Goal: Transaction & Acquisition: Purchase product/service

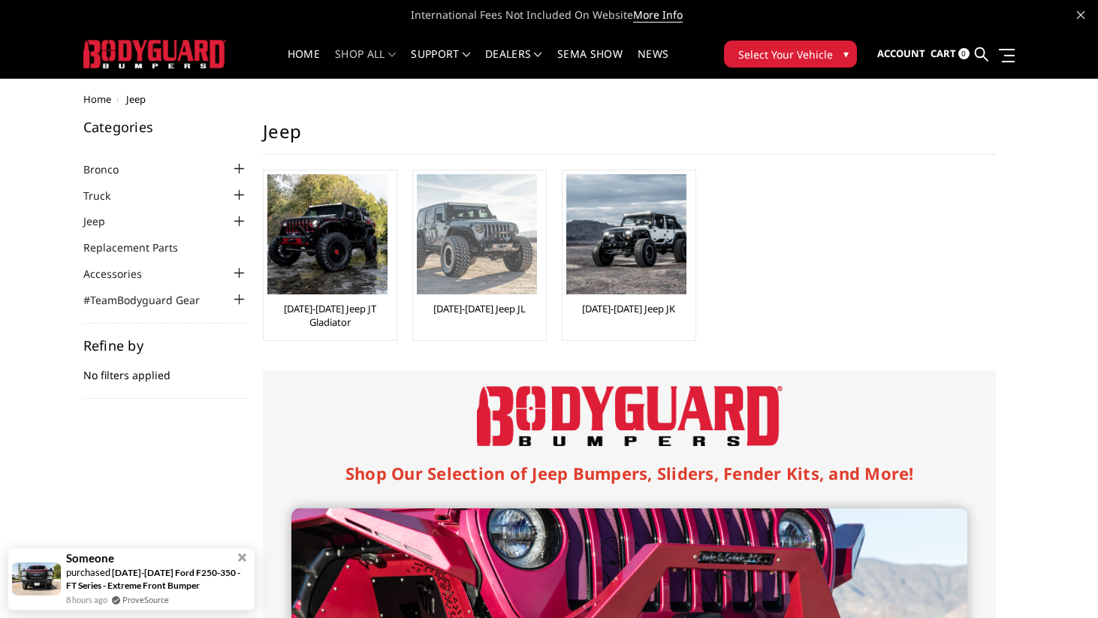
click at [447, 256] on img at bounding box center [477, 234] width 120 height 120
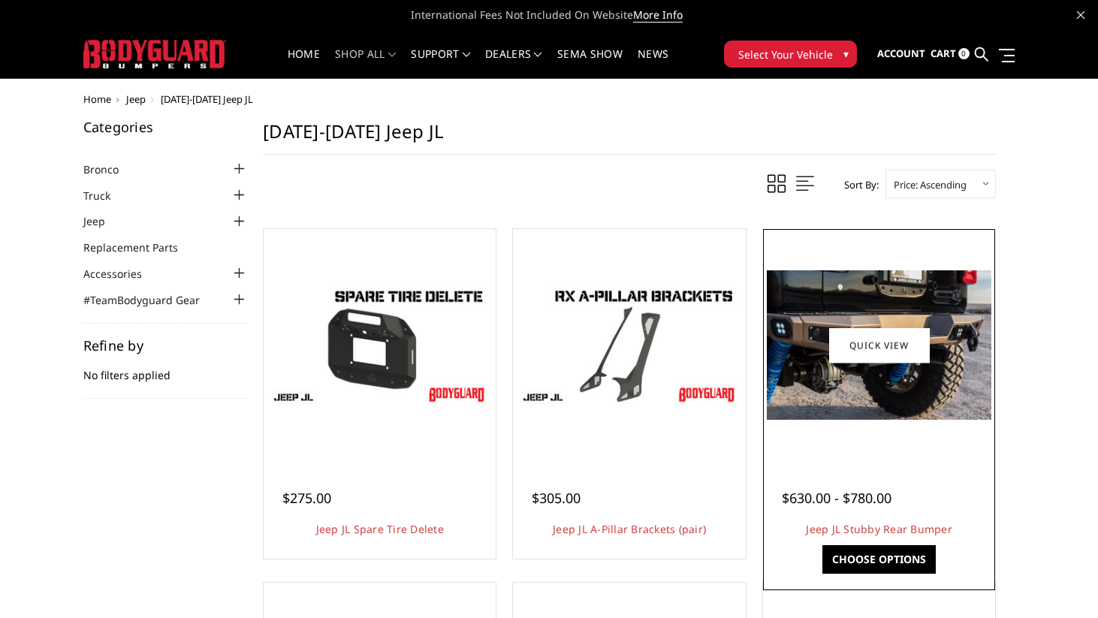
click at [861, 452] on div at bounding box center [879, 345] width 225 height 225
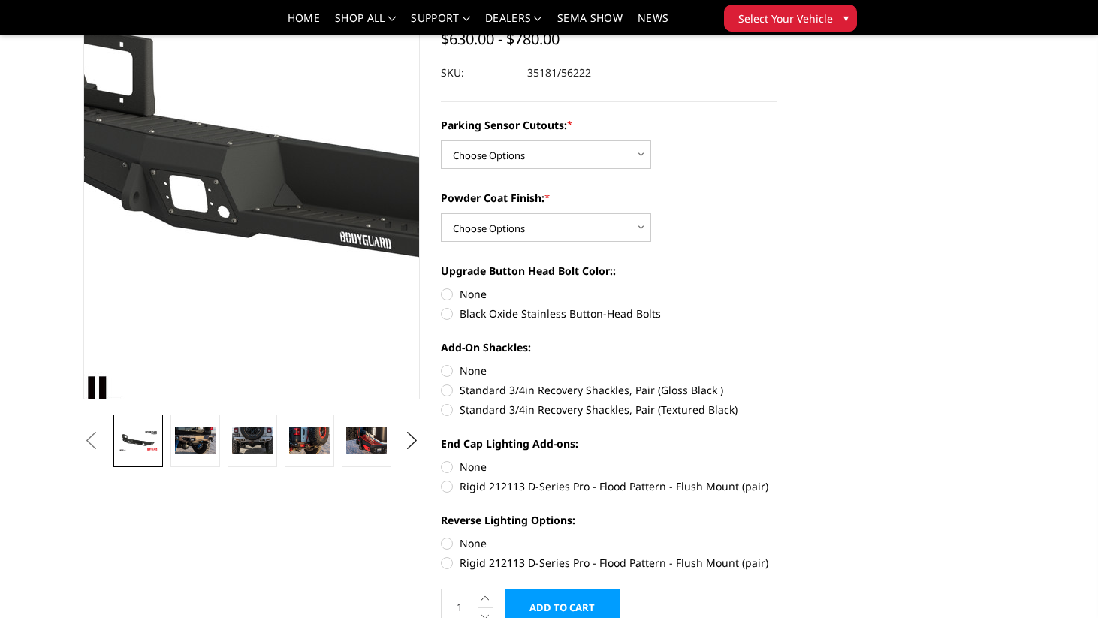
scroll to position [128, 0]
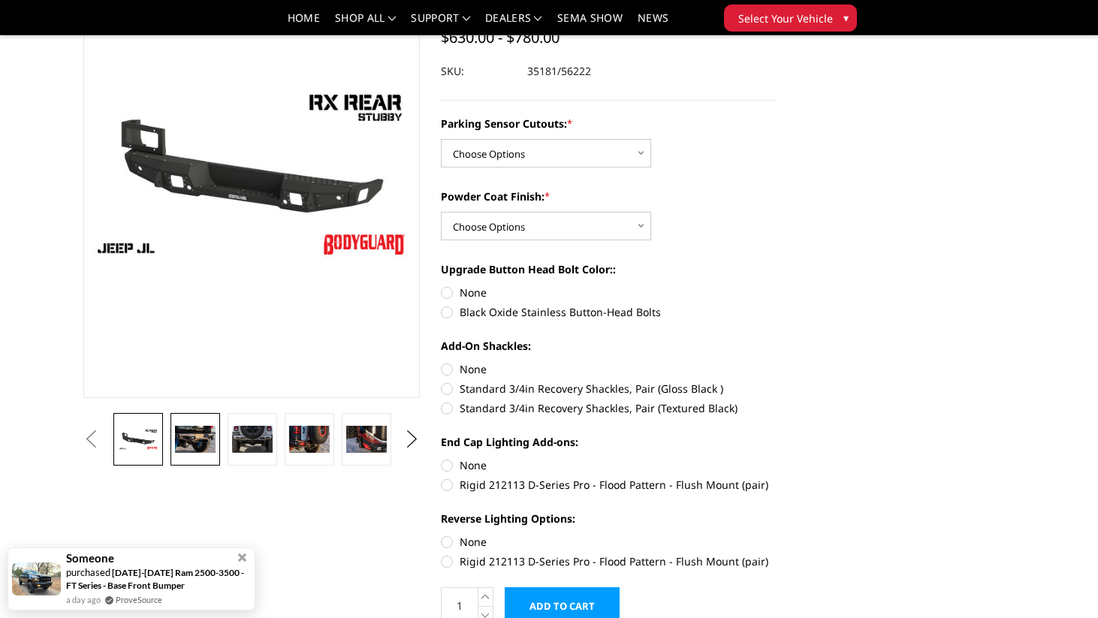
click at [190, 443] on img at bounding box center [195, 439] width 41 height 27
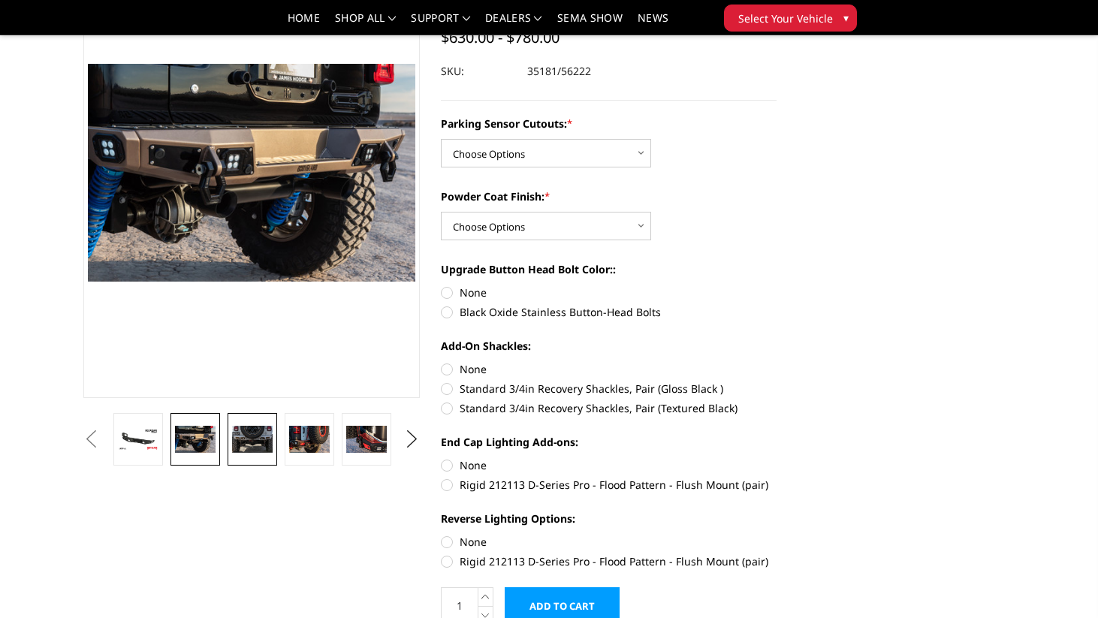
click at [242, 446] on img at bounding box center [252, 439] width 41 height 27
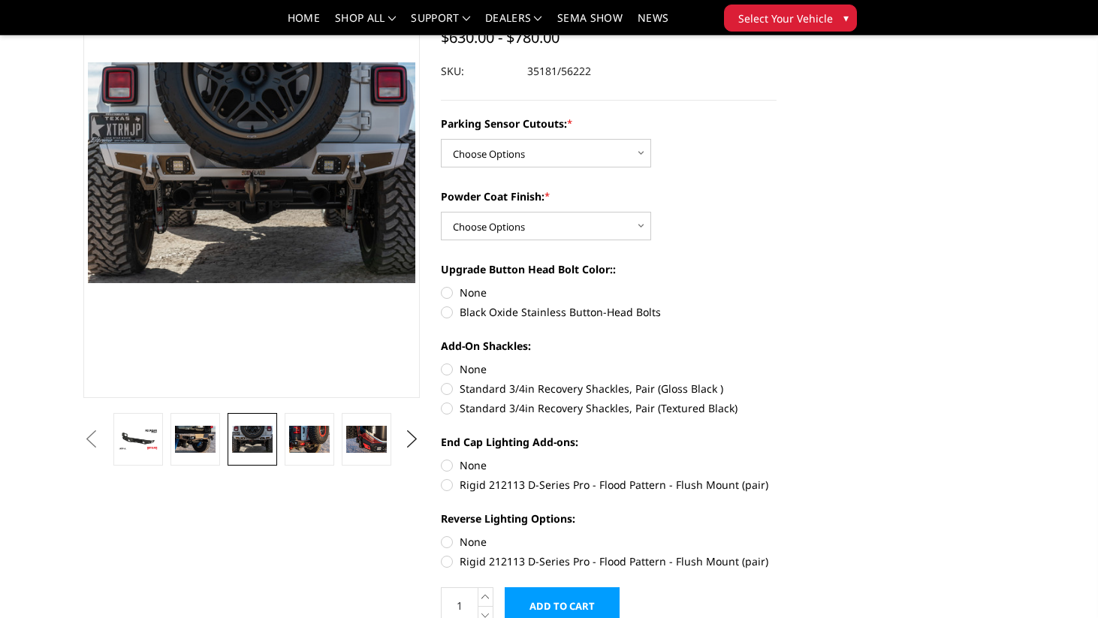
scroll to position [127, 0]
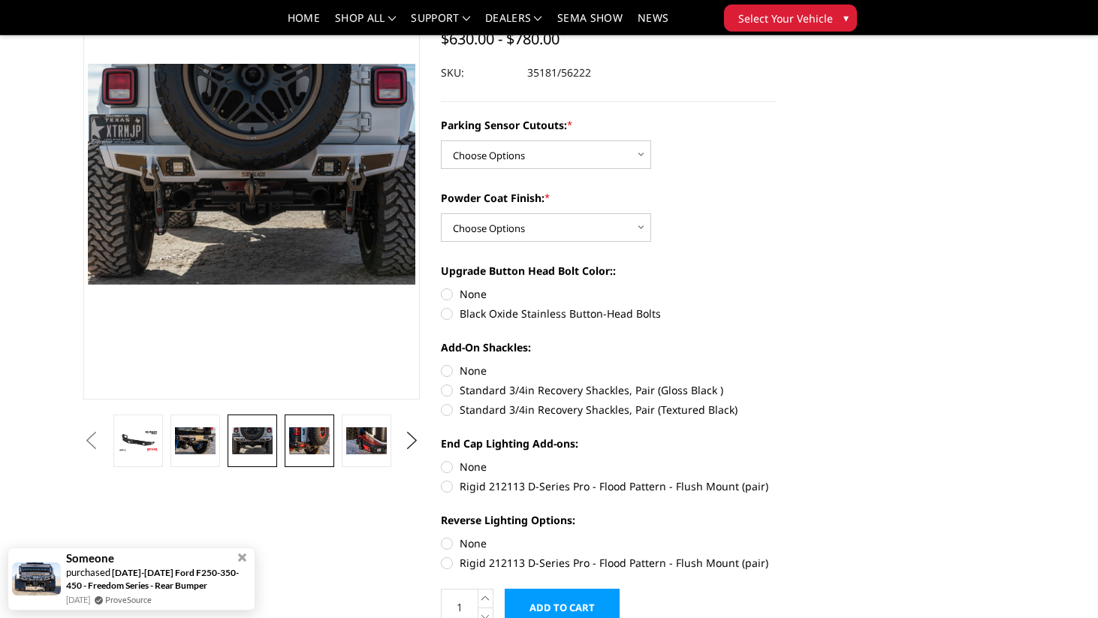
click at [311, 450] on img at bounding box center [309, 440] width 41 height 27
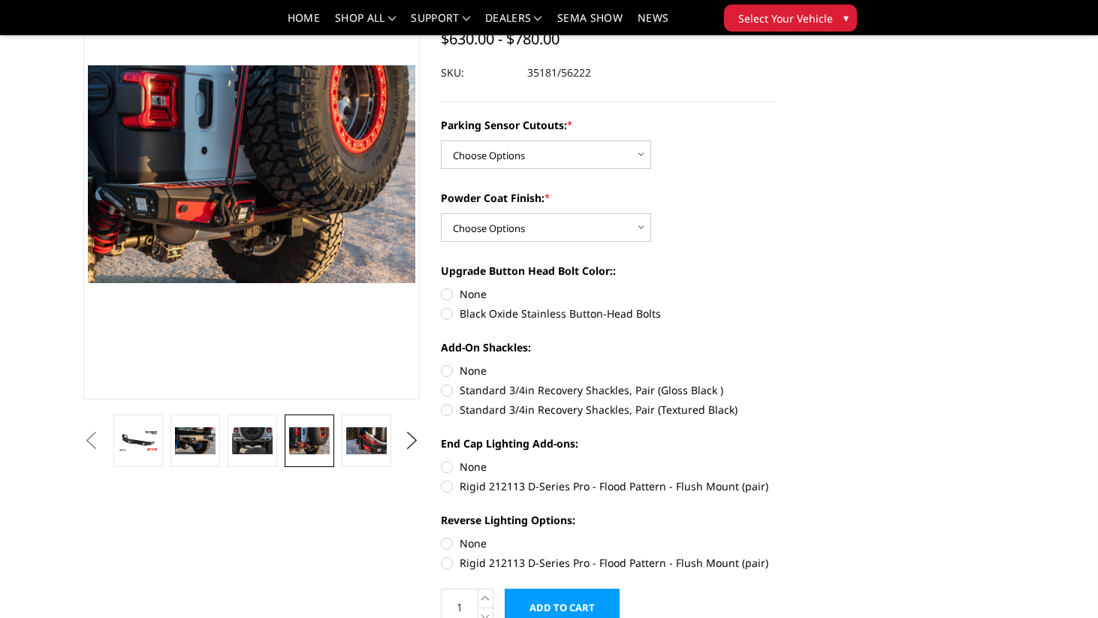
scroll to position [128, 0]
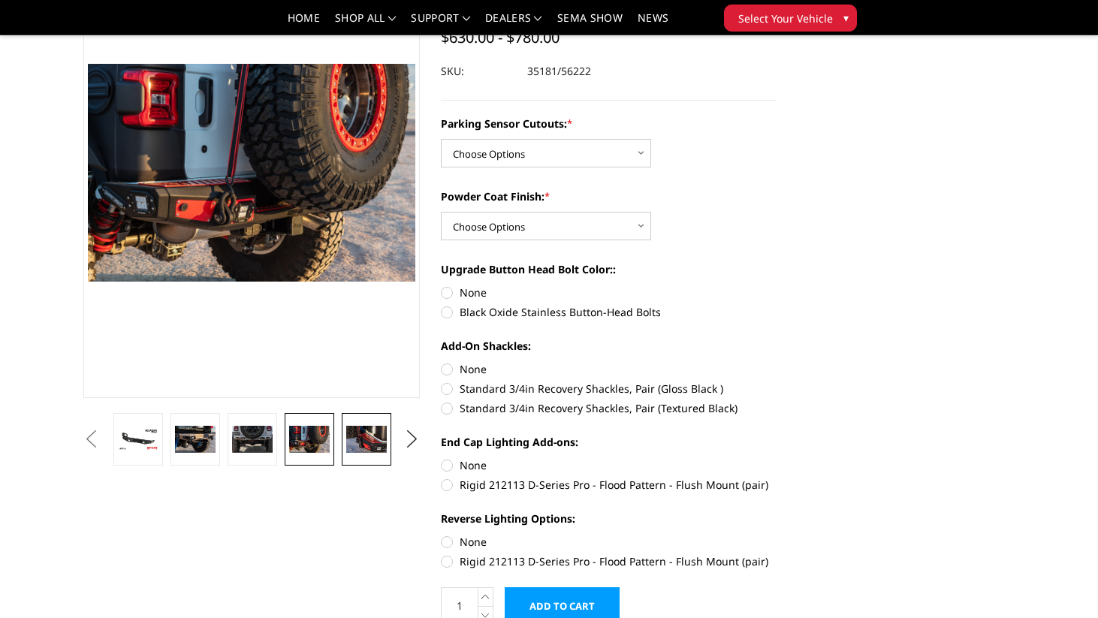
click at [373, 450] on img at bounding box center [366, 439] width 41 height 27
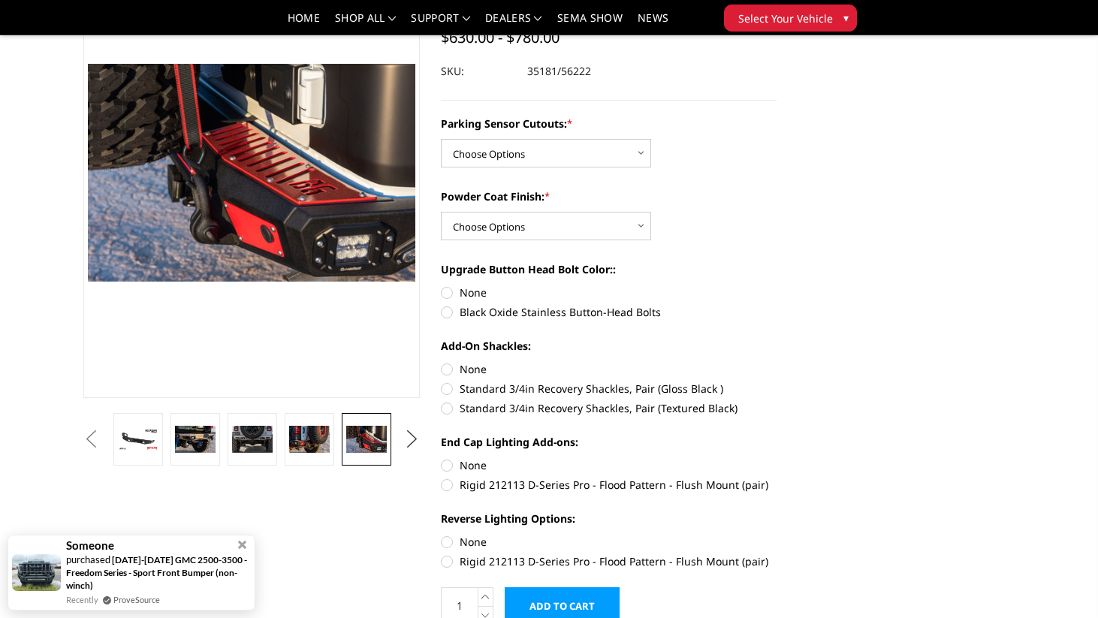
click at [409, 440] on button "Next" at bounding box center [411, 439] width 23 height 23
click at [358, 446] on img at bounding box center [366, 439] width 41 height 27
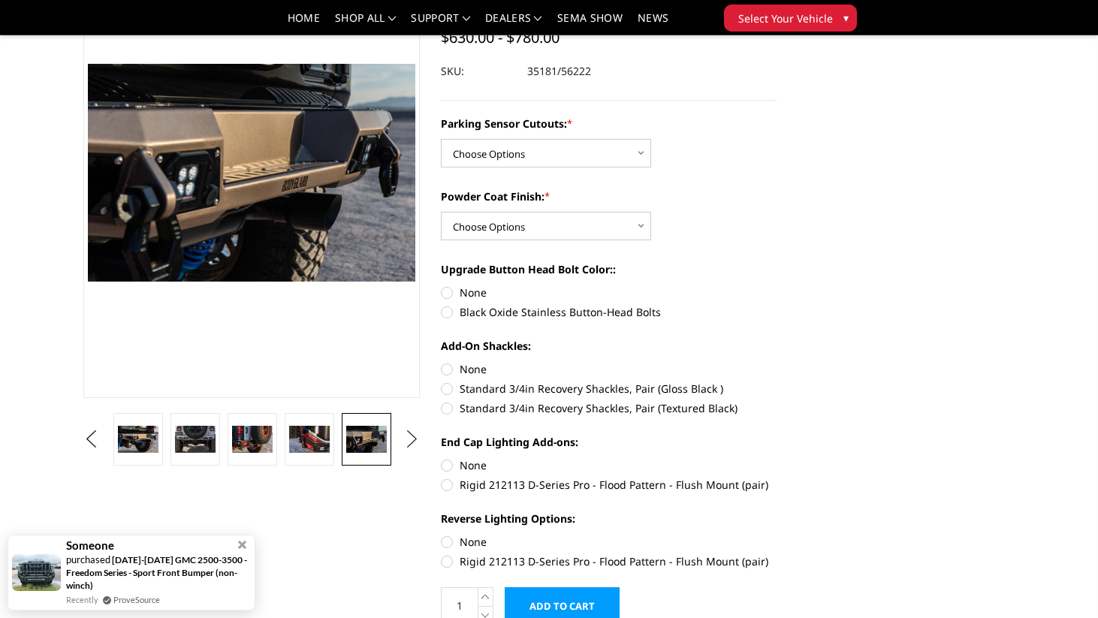
click at [411, 442] on button "Next" at bounding box center [411, 439] width 23 height 23
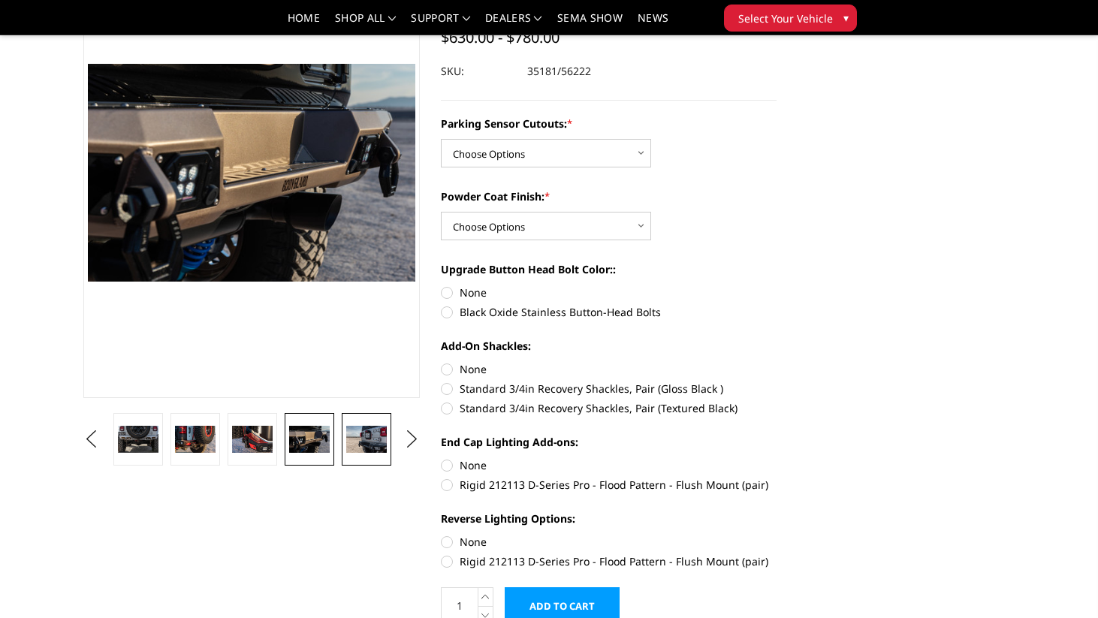
click at [367, 445] on img at bounding box center [366, 439] width 41 height 27
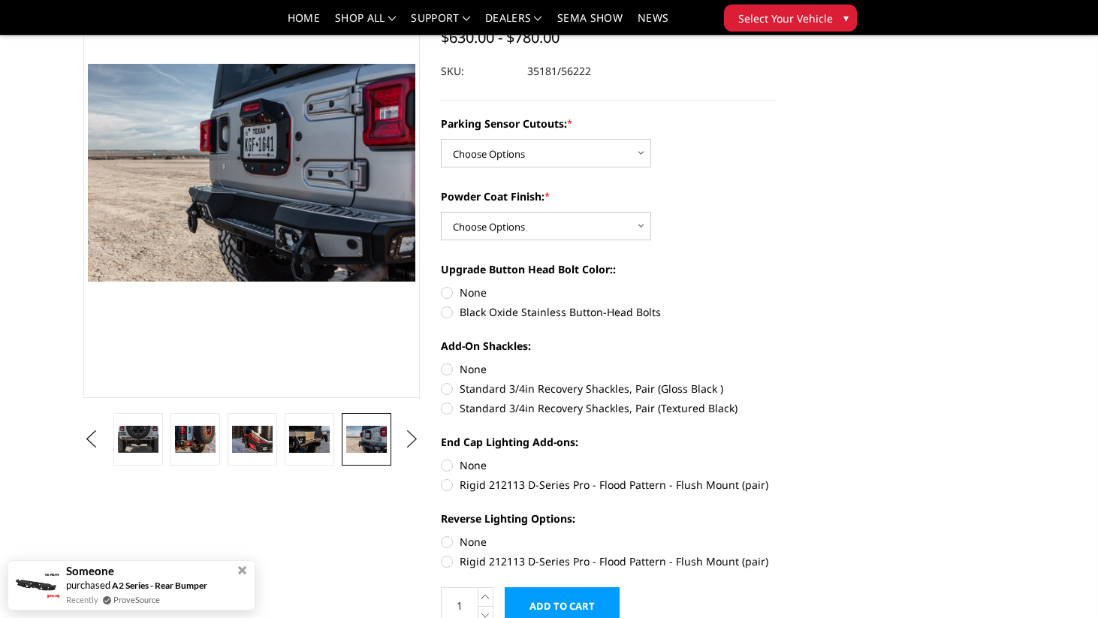
click at [413, 445] on button "Next" at bounding box center [411, 439] width 23 height 23
click at [372, 446] on img at bounding box center [366, 439] width 41 height 27
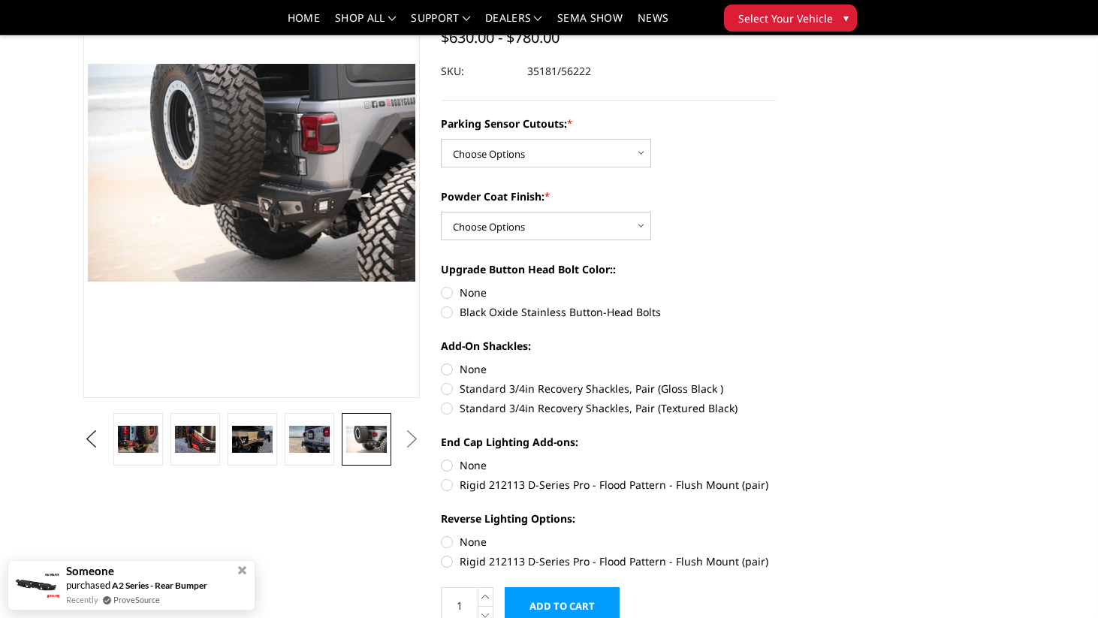
click at [406, 441] on button "Next" at bounding box center [411, 439] width 23 height 23
click at [639, 149] on select "Choose Options Yes - WITH Parking Sensor Cutouts No - WITHOUT Parking Sensor Cu…" at bounding box center [546, 153] width 210 height 29
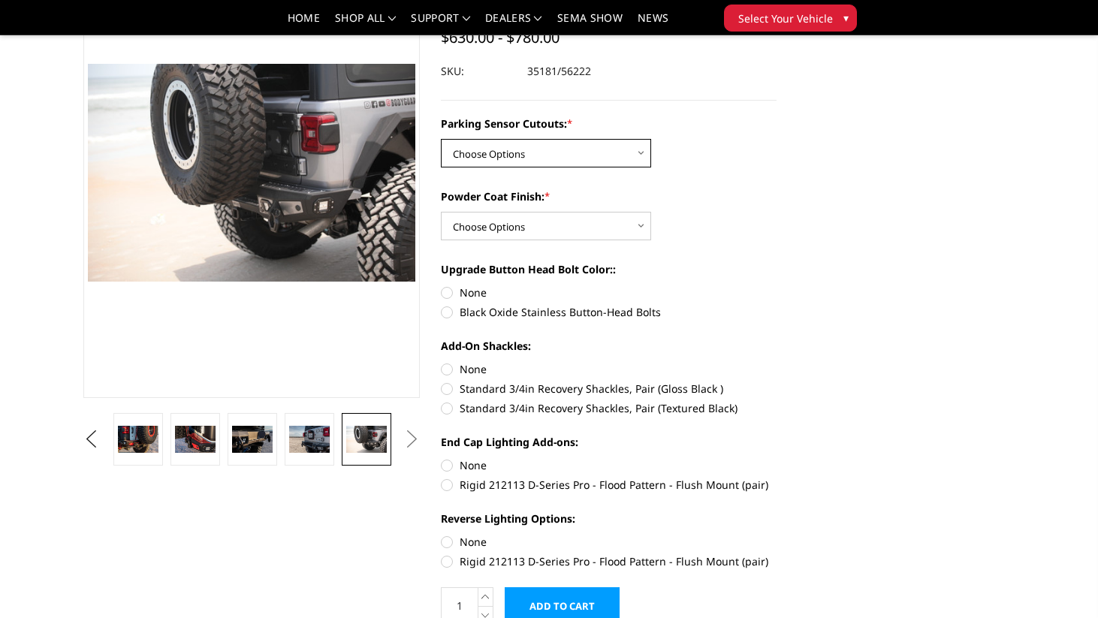
select select "4257"
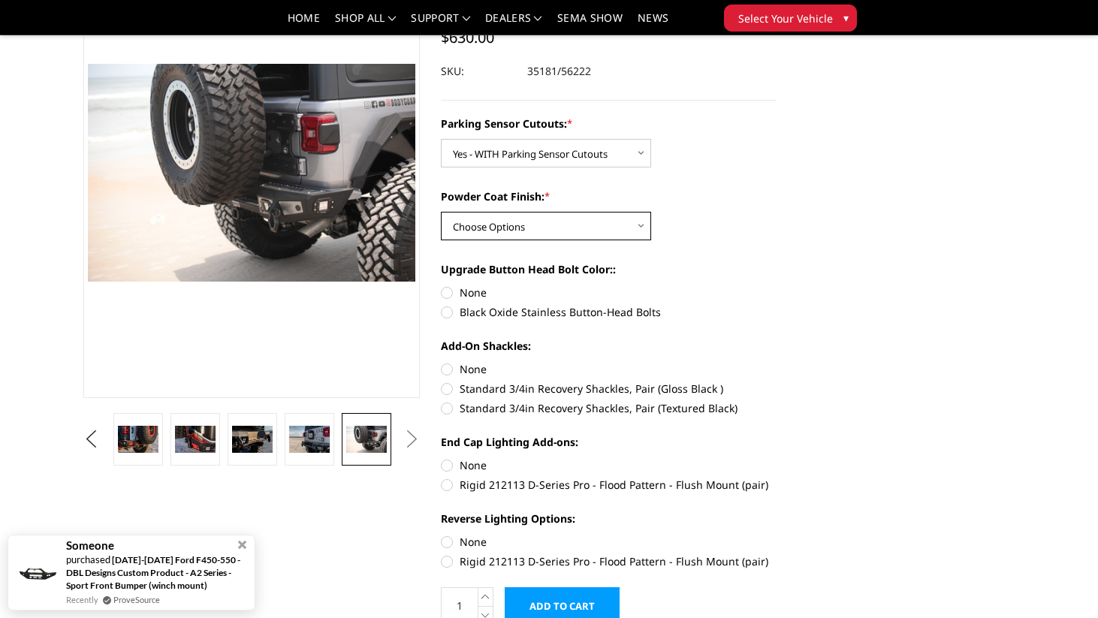
click at [586, 230] on select "Choose Options Bare Metal Textured Black Powder Coat" at bounding box center [546, 226] width 210 height 29
select select "4260"
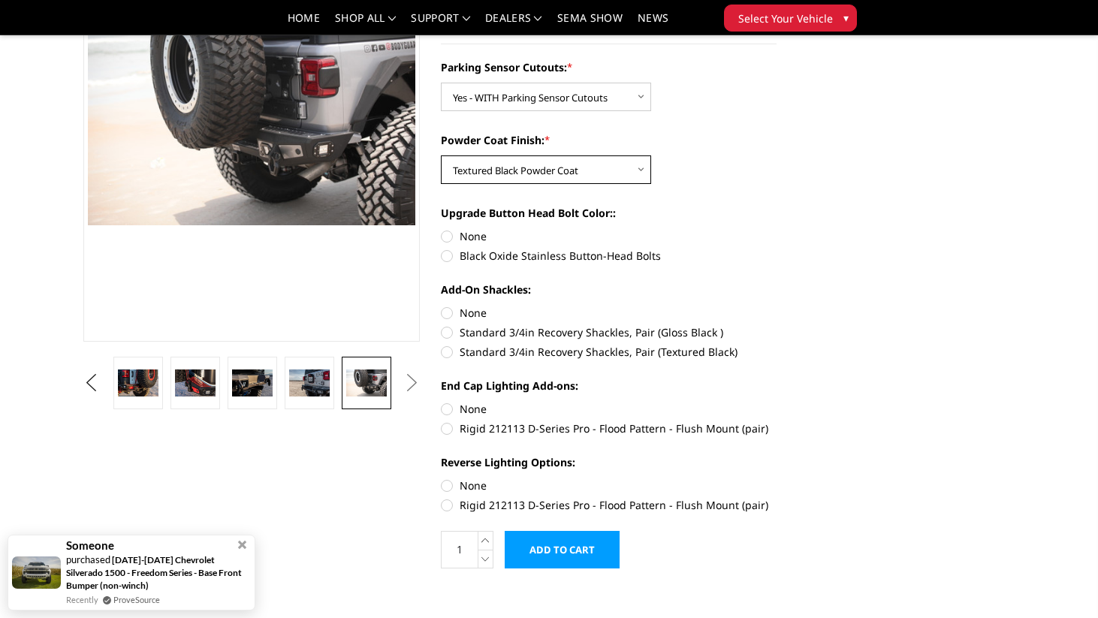
scroll to position [186, 0]
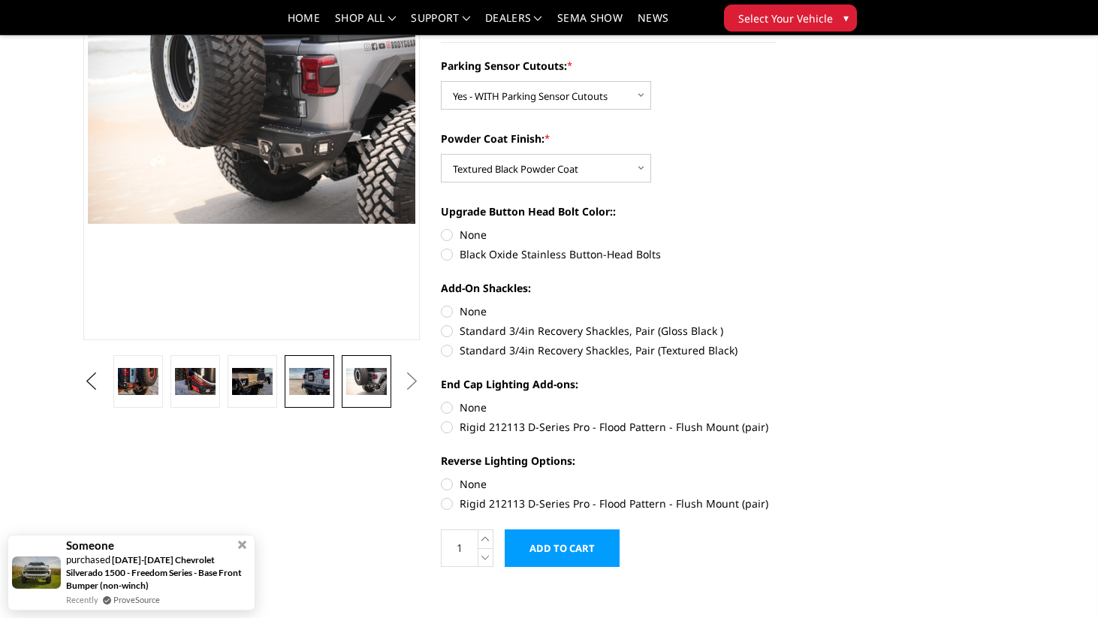
click at [315, 387] on img at bounding box center [309, 381] width 41 height 27
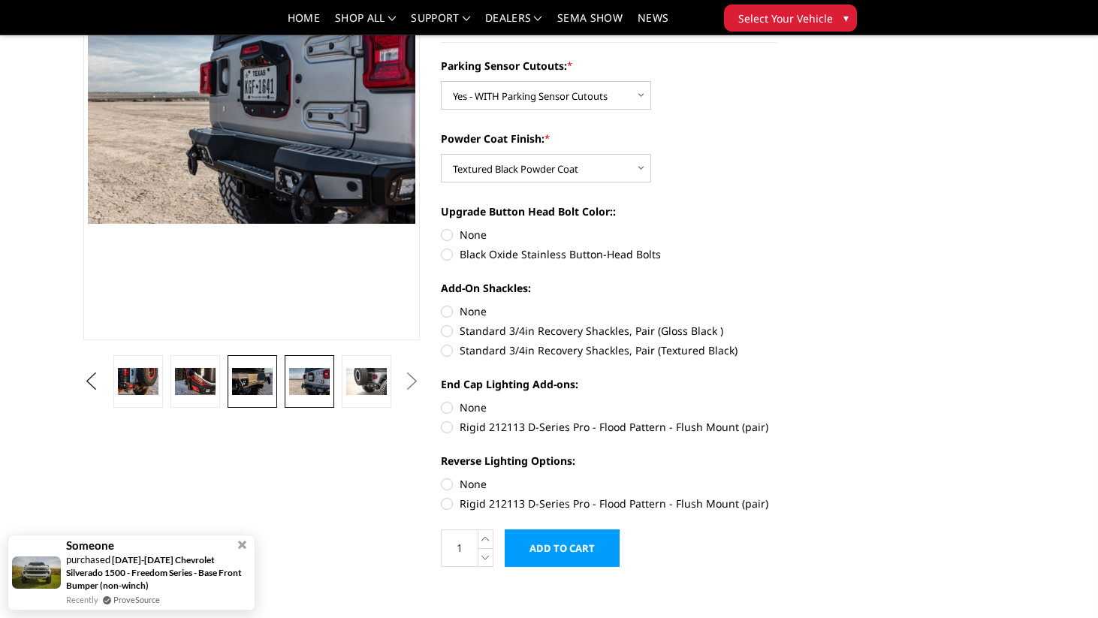
click at [251, 387] on img at bounding box center [252, 381] width 41 height 27
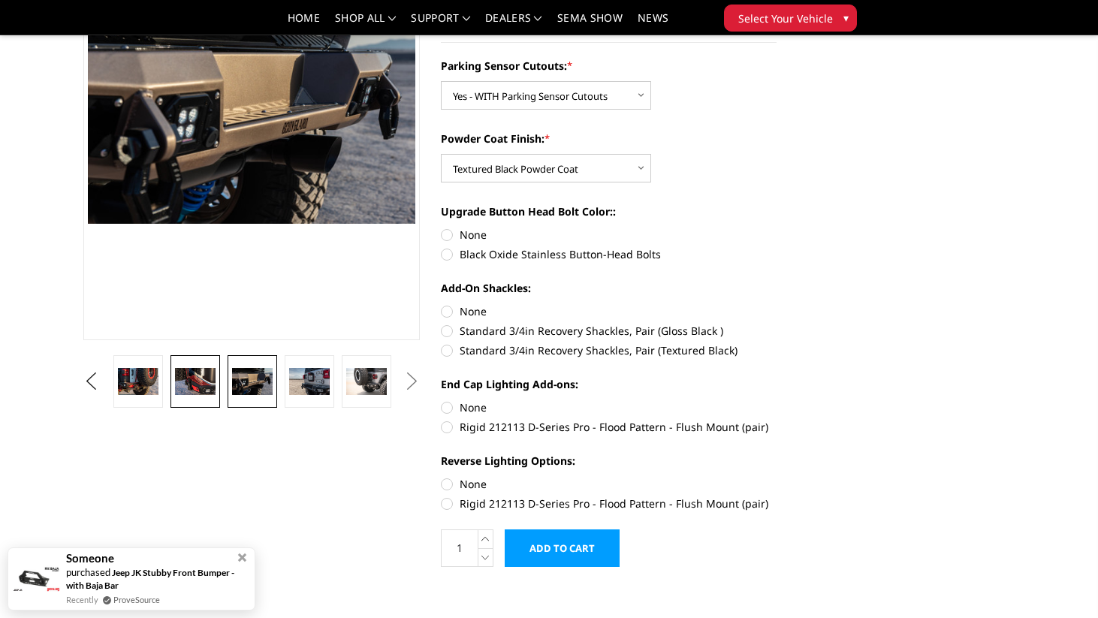
click at [203, 377] on img at bounding box center [195, 381] width 41 height 27
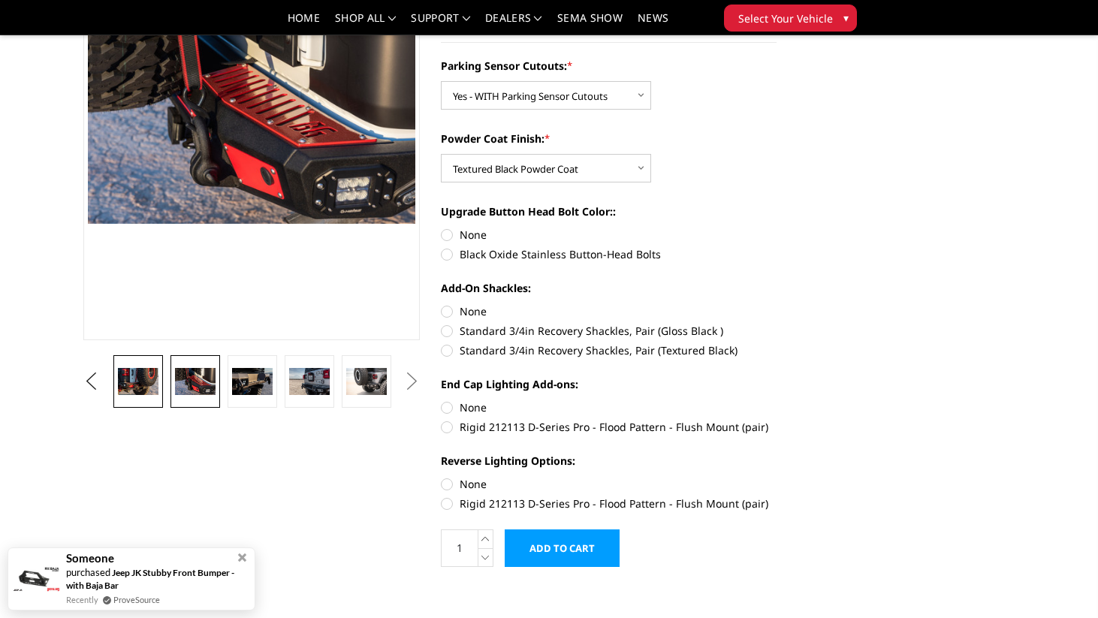
click at [147, 383] on img at bounding box center [138, 381] width 41 height 27
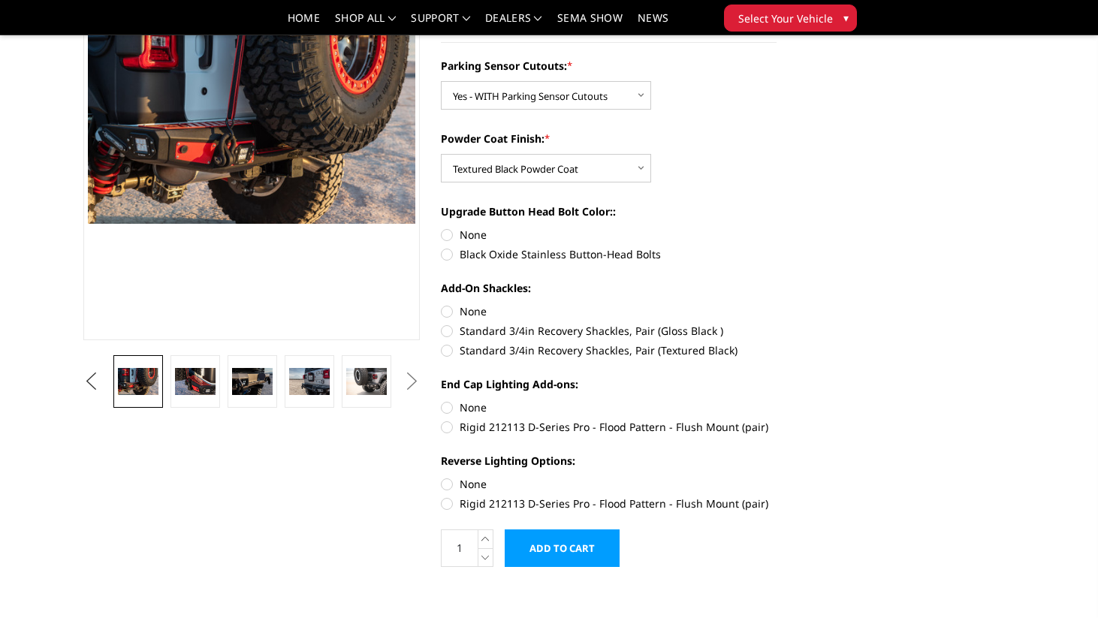
click at [92, 382] on button "Previous" at bounding box center [91, 381] width 23 height 23
click at [102, 385] on button "Previous" at bounding box center [91, 381] width 23 height 23
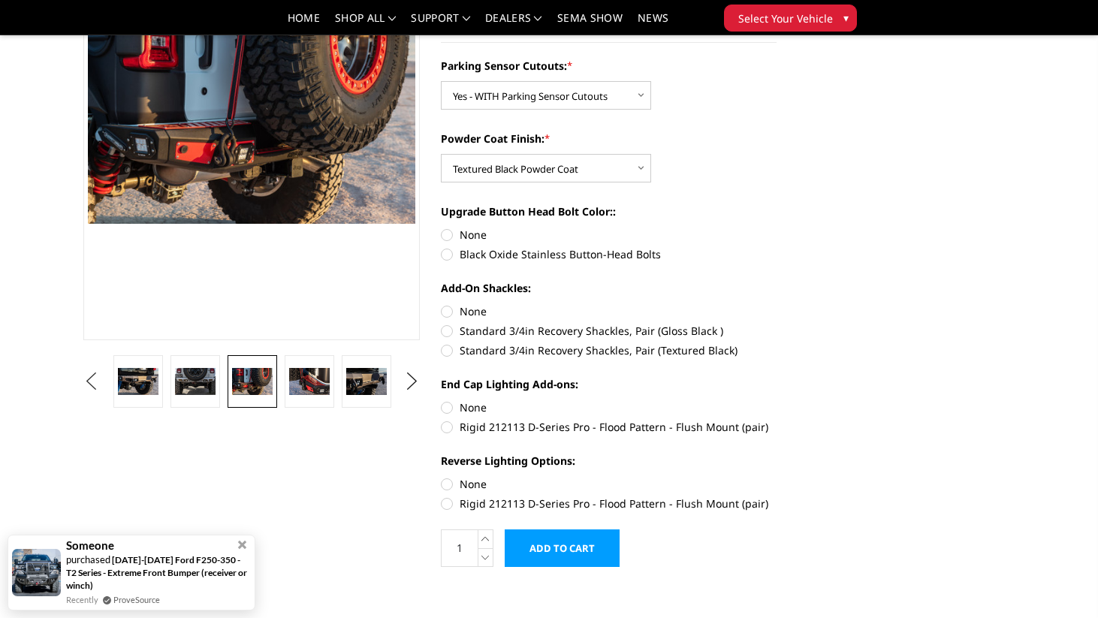
click at [102, 385] on button "Previous" at bounding box center [91, 381] width 23 height 23
click at [188, 378] on img at bounding box center [195, 381] width 41 height 27
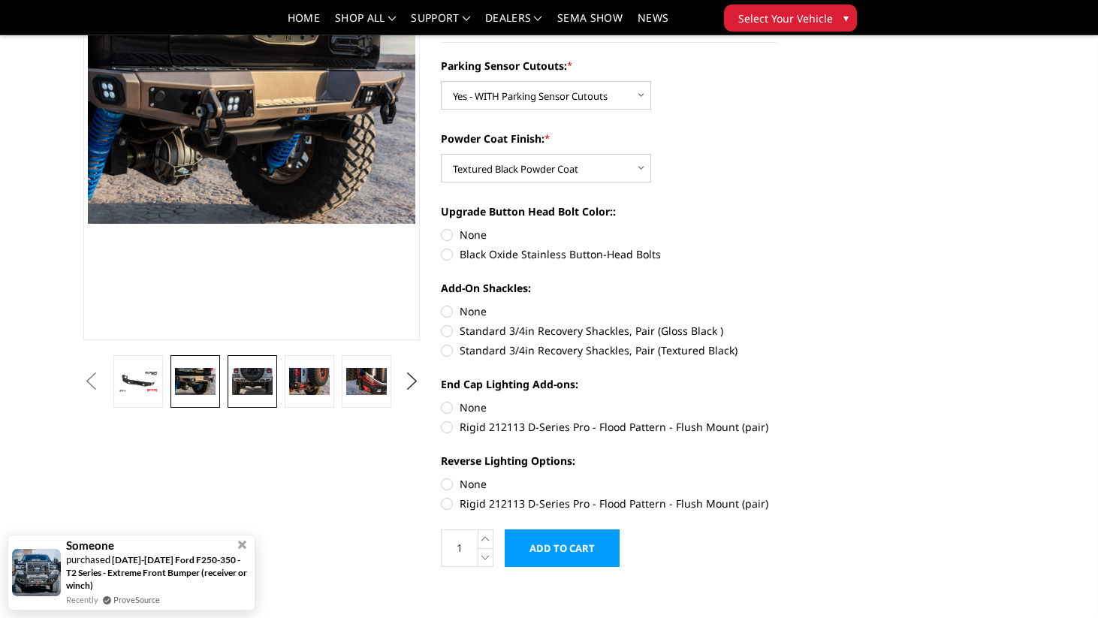
click at [244, 381] on img at bounding box center [252, 381] width 41 height 27
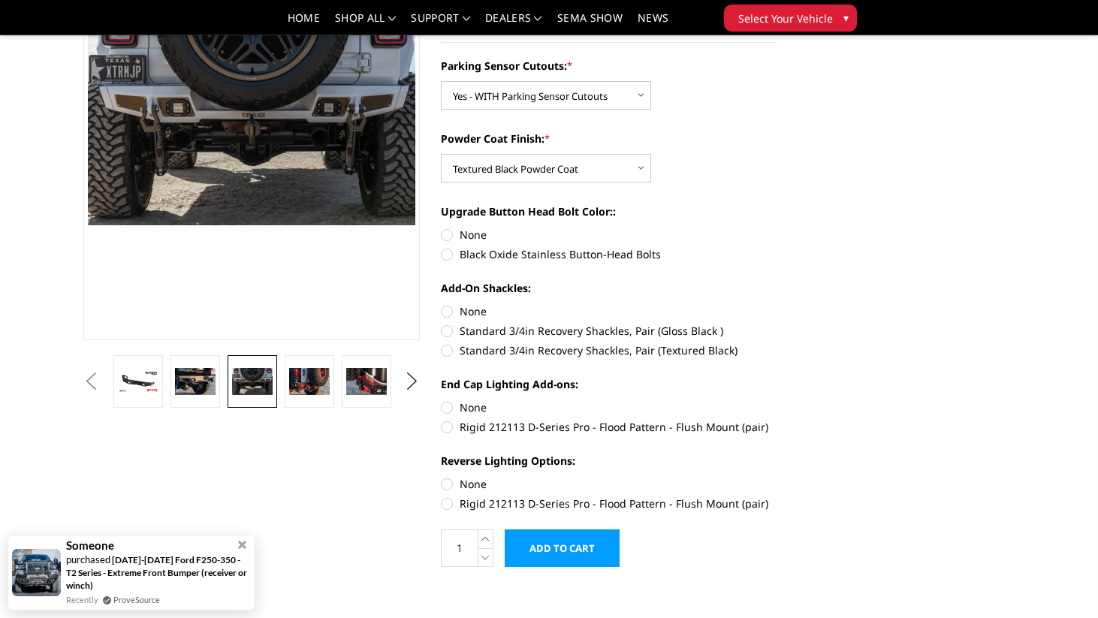
scroll to position [185, 0]
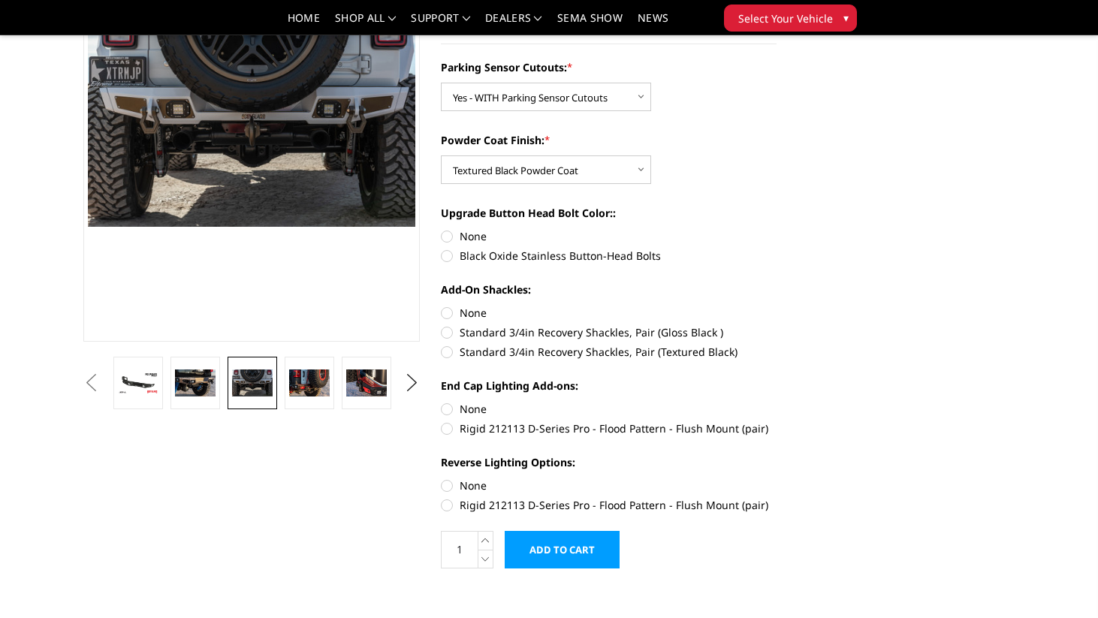
click at [102, 382] on button "Previous" at bounding box center [91, 383] width 23 height 23
click at [102, 394] on button "Previous" at bounding box center [91, 383] width 23 height 23
click at [102, 385] on button "Previous" at bounding box center [91, 383] width 23 height 23
click at [102, 388] on button "Previous" at bounding box center [91, 383] width 23 height 23
click at [199, 386] on img at bounding box center [195, 383] width 41 height 27
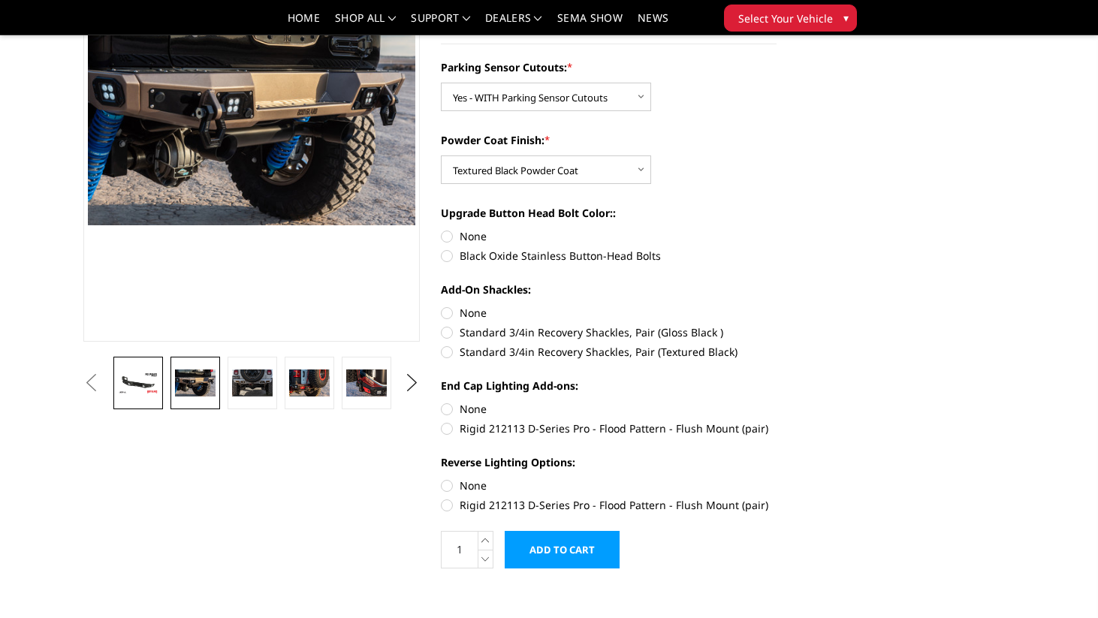
click at [149, 386] on img at bounding box center [138, 383] width 41 height 23
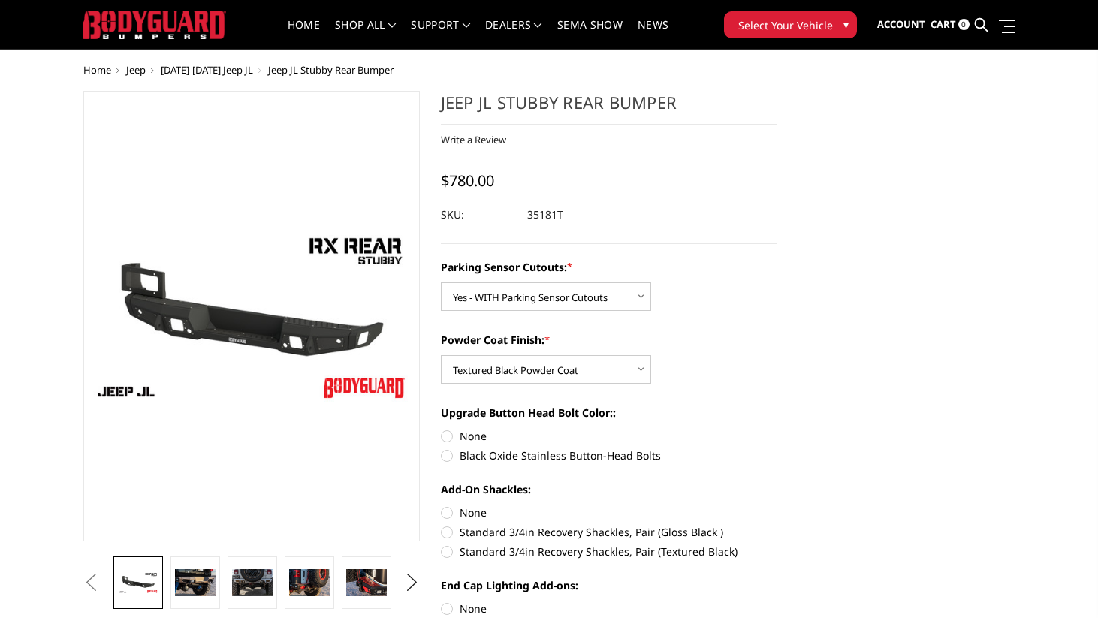
scroll to position [0, 0]
